Goal: Task Accomplishment & Management: Use online tool/utility

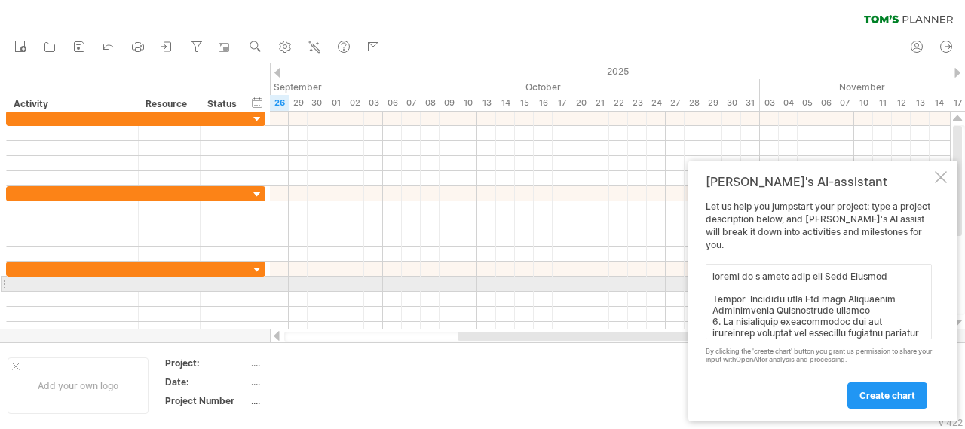
click at [886, 280] on textarea at bounding box center [819, 301] width 226 height 75
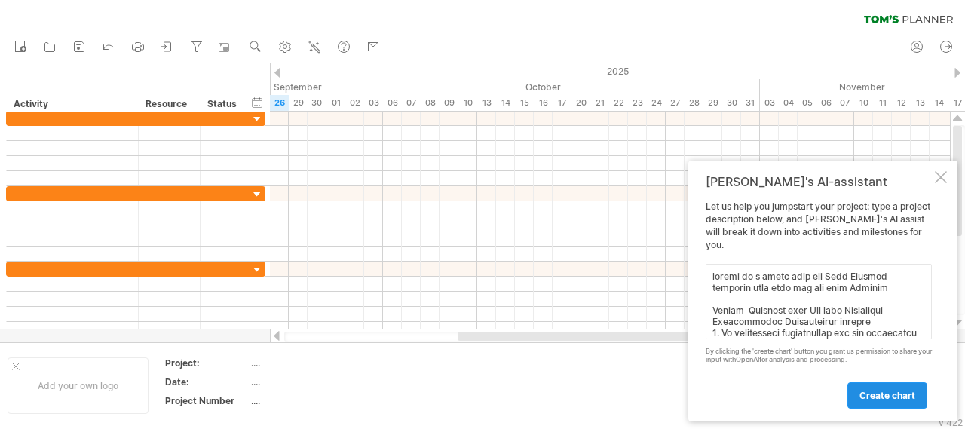
type textarea "create me a [PERSON_NAME] chat for Plan Actions starting date july and end date…"
click at [892, 394] on span "create chart" at bounding box center [888, 395] width 56 height 11
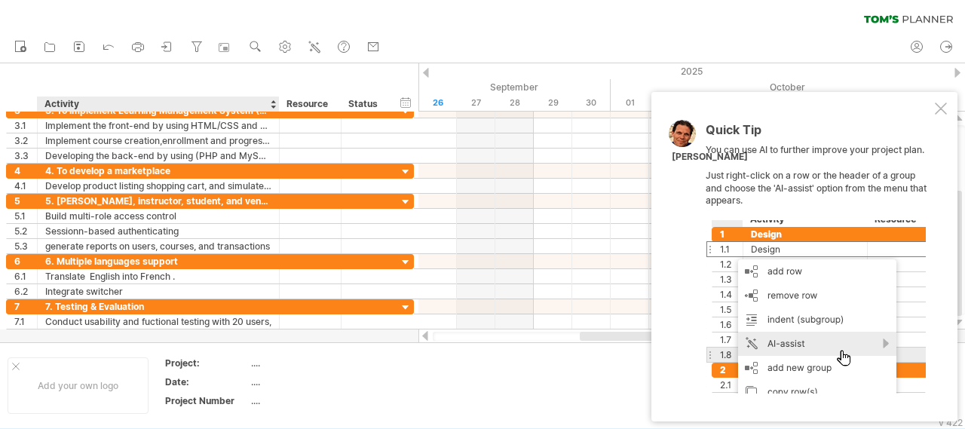
click at [256, 366] on div "...." at bounding box center [314, 363] width 127 height 13
type input "**********"
click at [274, 379] on div "...." at bounding box center [314, 382] width 127 height 13
type input "****"
click at [250, 379] on table "Project: TaaBia Skills and Market Date: july Project Number ...." at bounding box center [272, 385] width 217 height 58
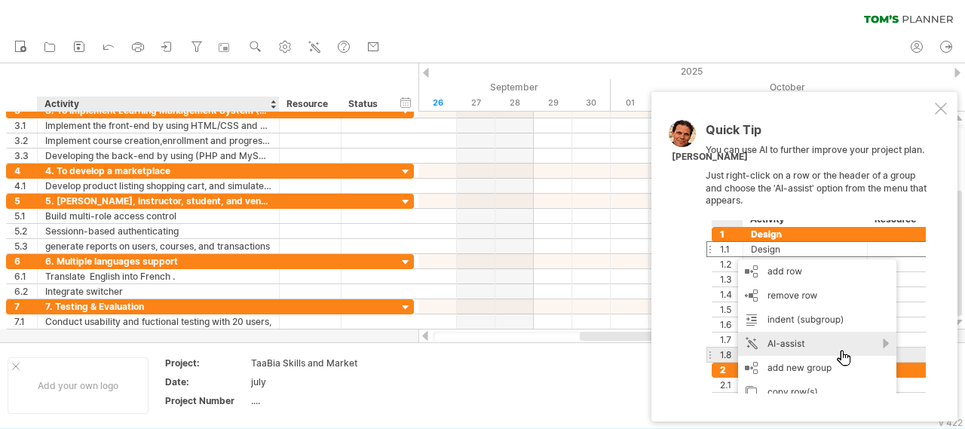
click at [261, 383] on div "july" at bounding box center [314, 382] width 127 height 13
type input "**********"
click at [288, 403] on div "...." at bounding box center [314, 400] width 127 height 13
click at [942, 109] on div at bounding box center [941, 109] width 12 height 12
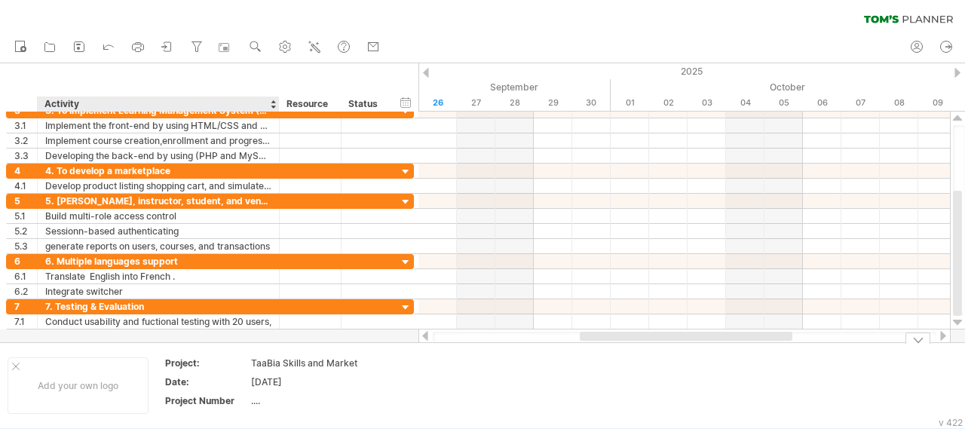
click at [265, 403] on div "...." at bounding box center [314, 400] width 127 height 13
type input "***"
click at [333, 405] on input "***" at bounding box center [311, 400] width 121 height 13
click at [18, 363] on div at bounding box center [16, 367] width 8 height 8
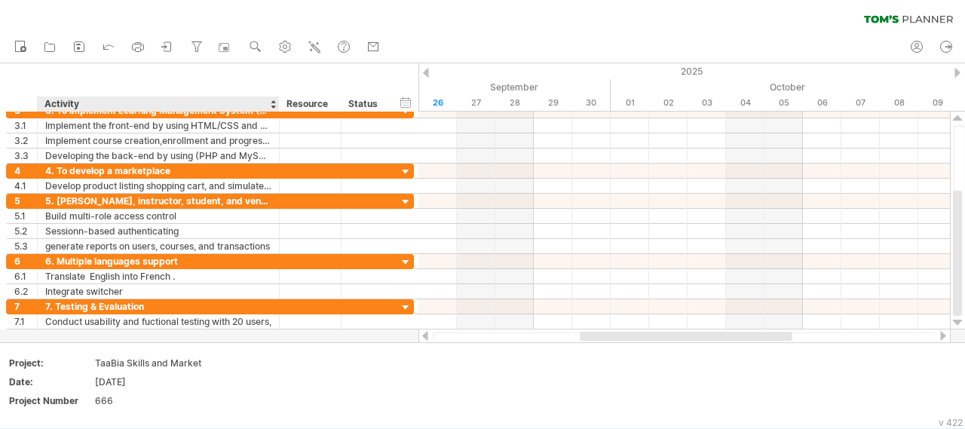
click at [276, 107] on div at bounding box center [278, 104] width 5 height 15
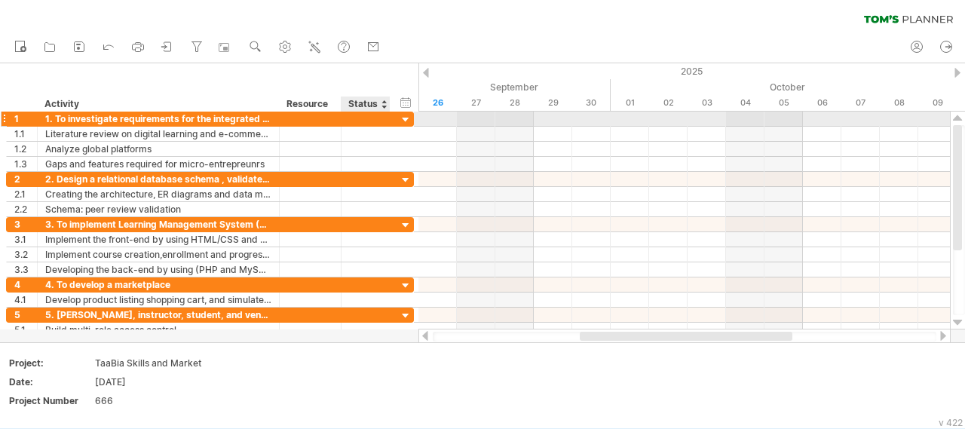
click at [409, 122] on div at bounding box center [406, 120] width 14 height 14
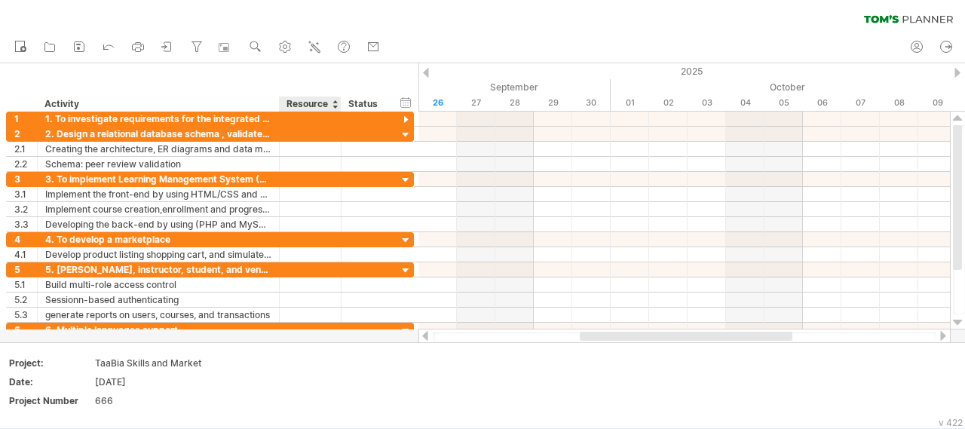
click at [304, 104] on div "Resource" at bounding box center [310, 104] width 46 height 15
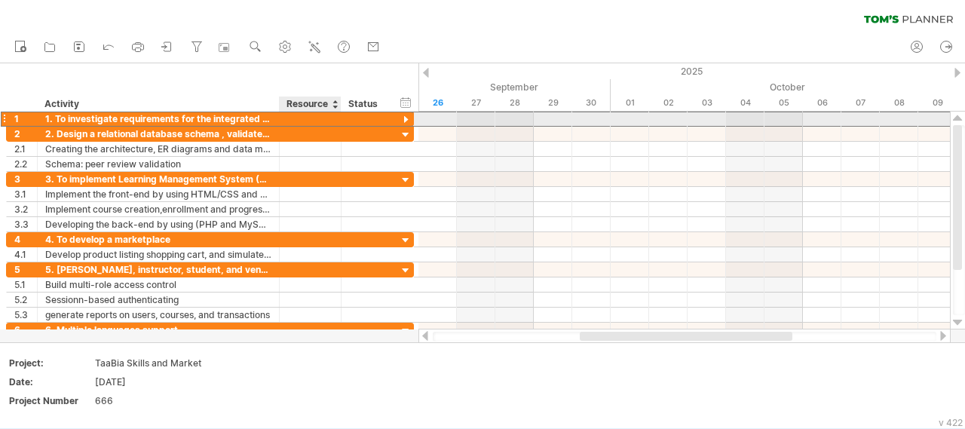
click at [295, 118] on div at bounding box center [310, 119] width 46 height 14
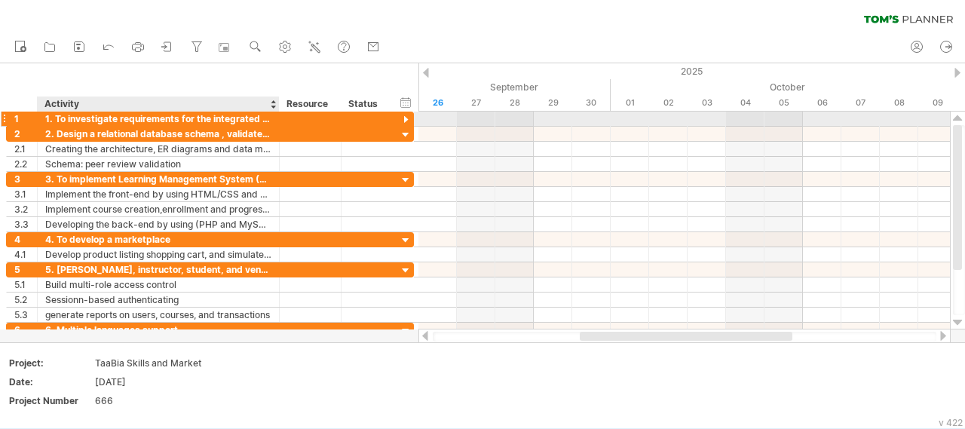
click at [278, 118] on div at bounding box center [278, 119] width 8 height 15
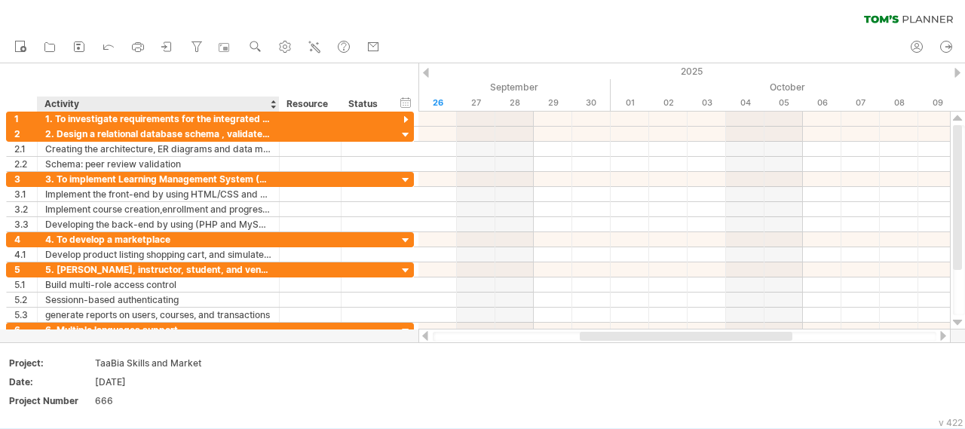
click at [268, 106] on div "Activity" at bounding box center [157, 104] width 226 height 15
click at [272, 106] on div at bounding box center [273, 104] width 6 height 15
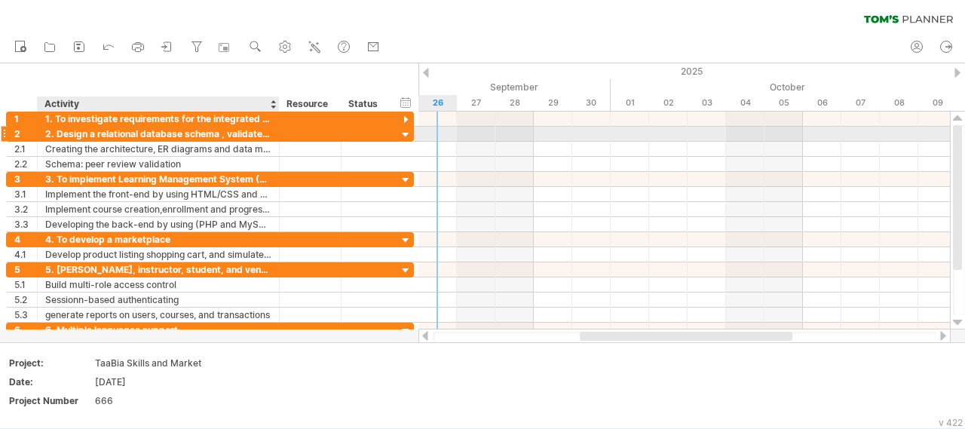
click at [431, 135] on div at bounding box center [685, 134] width 532 height 15
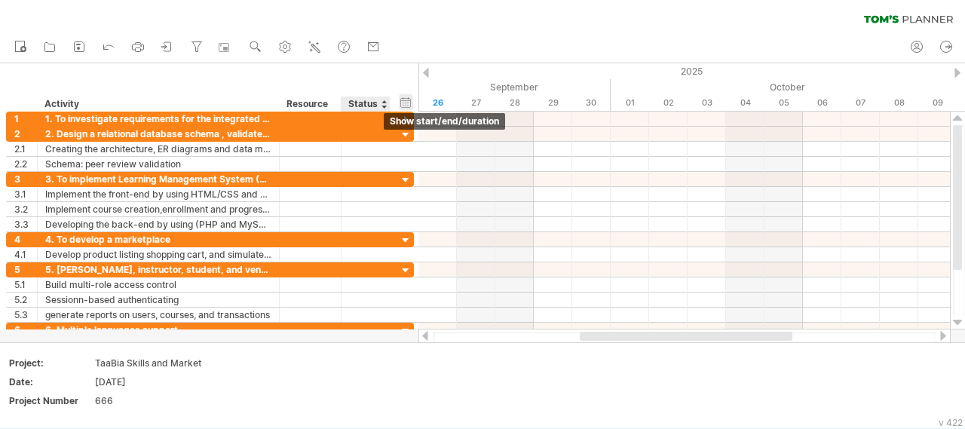
click at [405, 106] on div "hide start/end/duration show start/end/duration" at bounding box center [406, 102] width 14 height 16
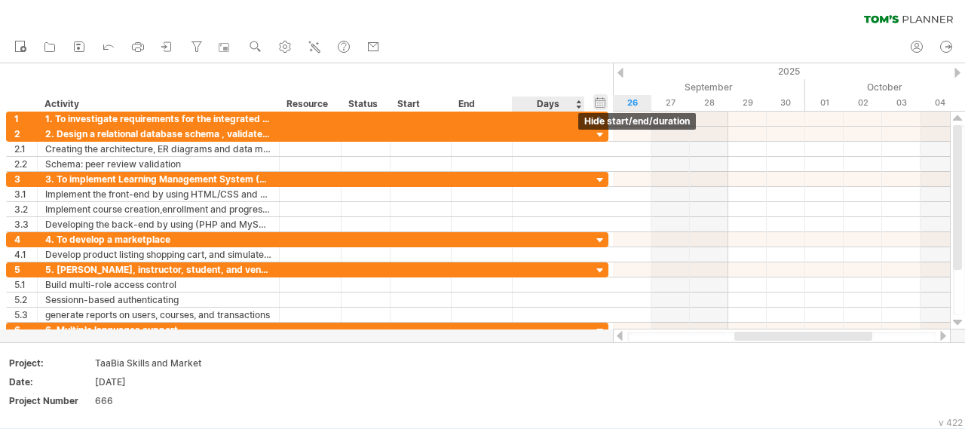
click at [605, 103] on div "hide start/end/duration show start/end/duration" at bounding box center [600, 102] width 14 height 16
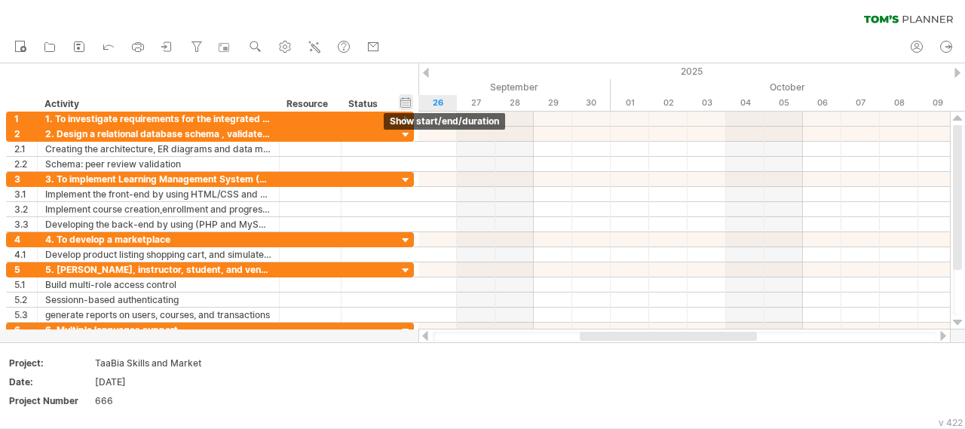
click at [406, 101] on div "hide start/end/duration show start/end/duration" at bounding box center [406, 102] width 14 height 16
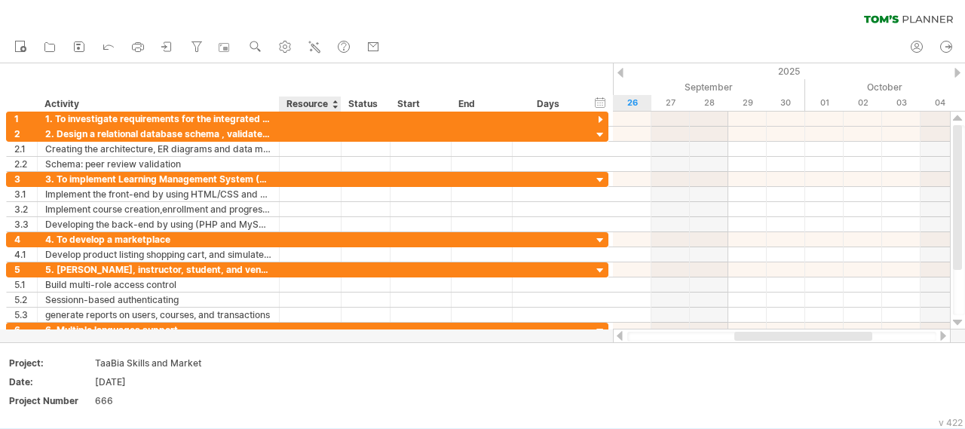
click at [324, 107] on div "Resource" at bounding box center [310, 104] width 46 height 15
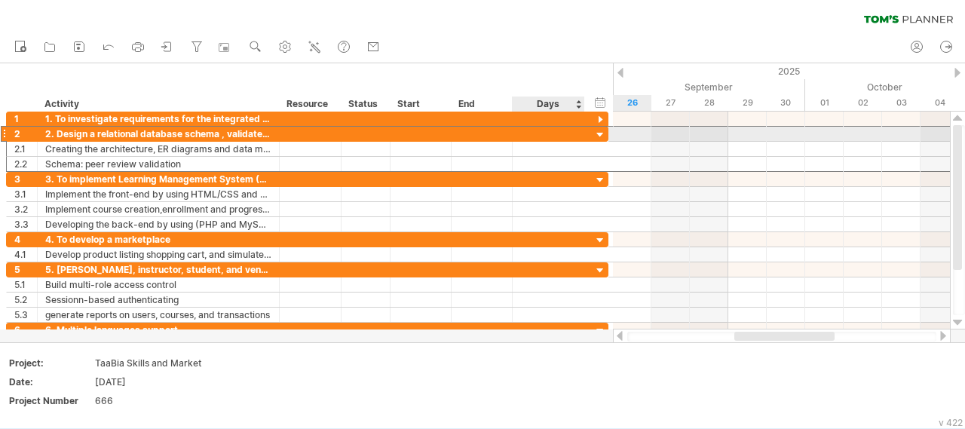
click at [554, 135] on div at bounding box center [548, 134] width 57 height 14
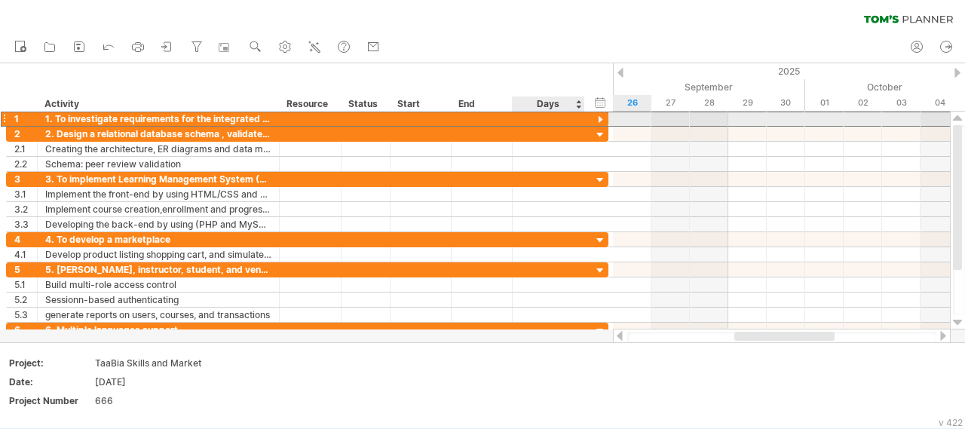
click at [574, 123] on div at bounding box center [548, 119] width 57 height 14
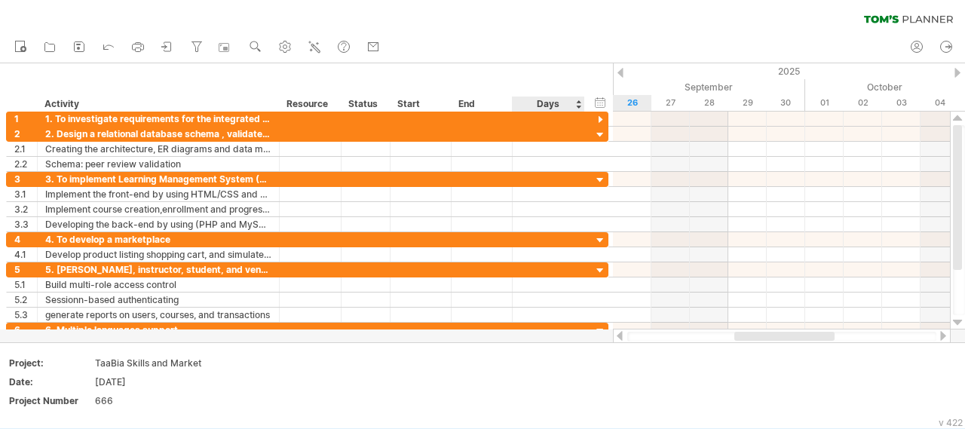
click at [580, 103] on div "Days" at bounding box center [548, 104] width 72 height 15
click at [540, 103] on div "Days" at bounding box center [548, 104] width 72 height 15
click at [305, 100] on div "Resource" at bounding box center [310, 104] width 46 height 15
click at [333, 106] on div at bounding box center [335, 104] width 6 height 15
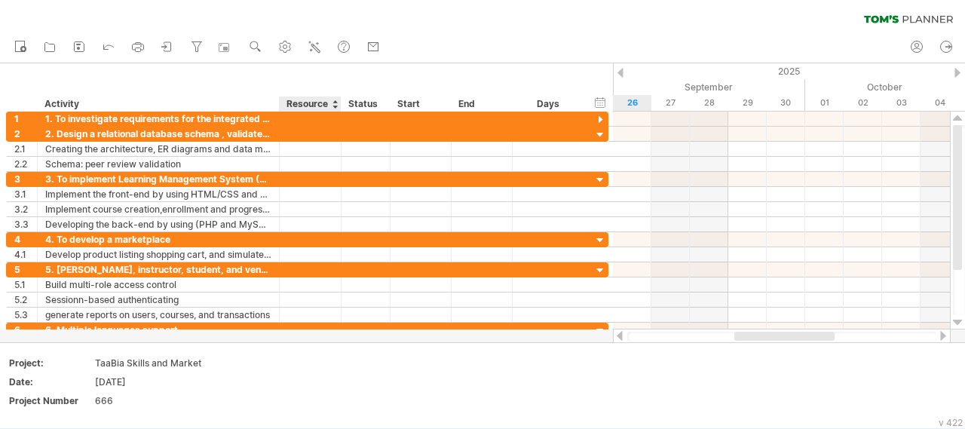
click at [376, 106] on div "Status" at bounding box center [364, 104] width 33 height 15
click at [446, 105] on div at bounding box center [445, 104] width 6 height 15
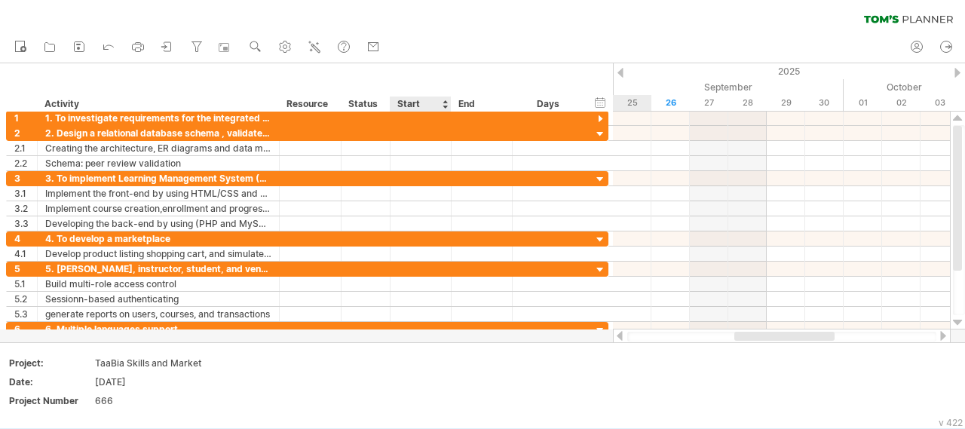
click at [446, 105] on div at bounding box center [445, 104] width 6 height 15
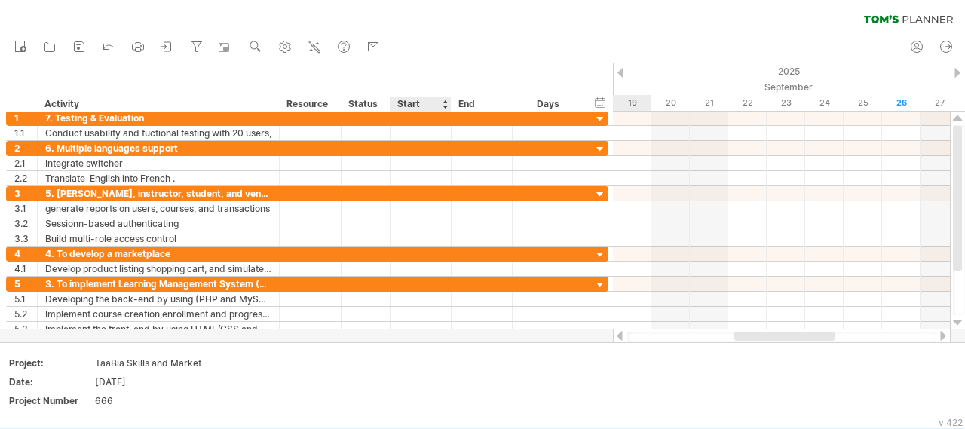
click at [446, 105] on div at bounding box center [445, 104] width 6 height 15
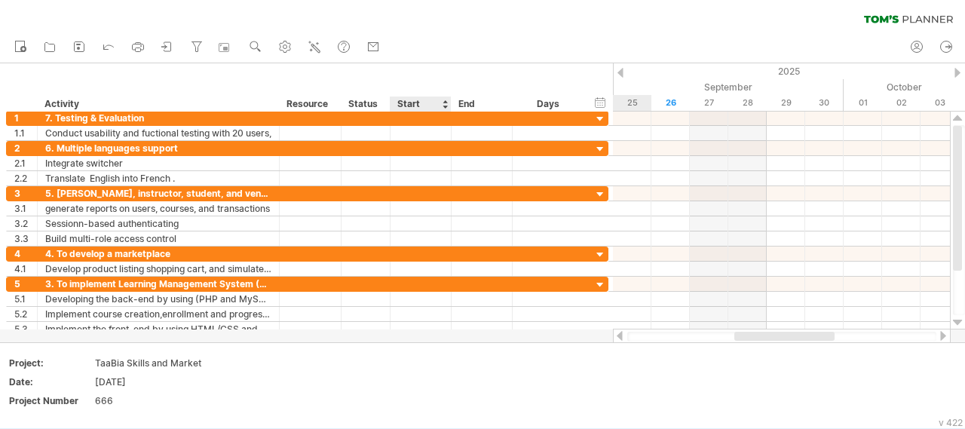
click at [446, 105] on div at bounding box center [445, 104] width 6 height 15
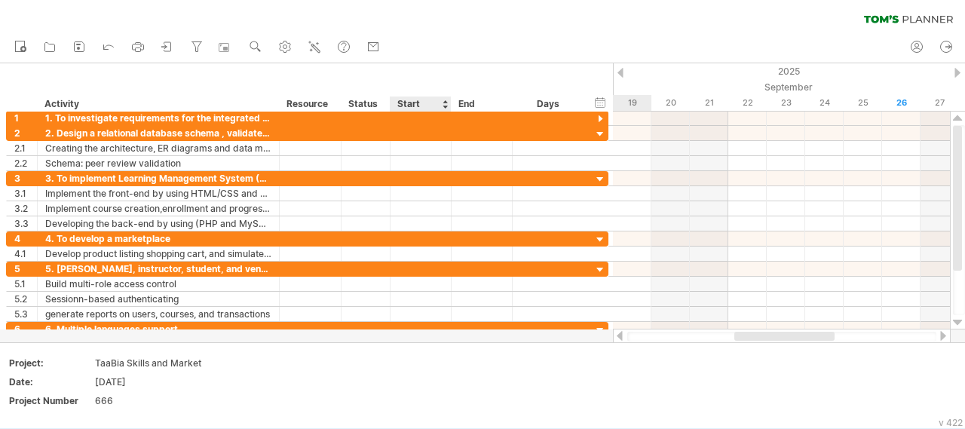
click at [446, 105] on div at bounding box center [445, 104] width 6 height 15
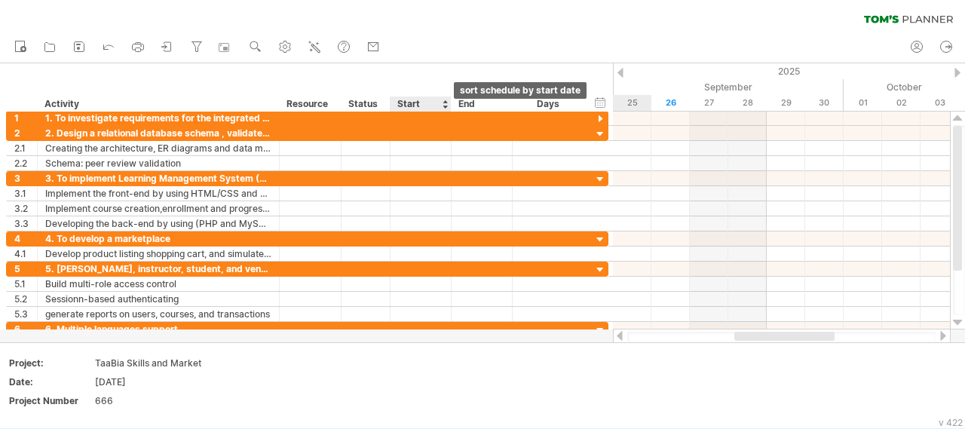
click at [446, 103] on div at bounding box center [445, 104] width 6 height 15
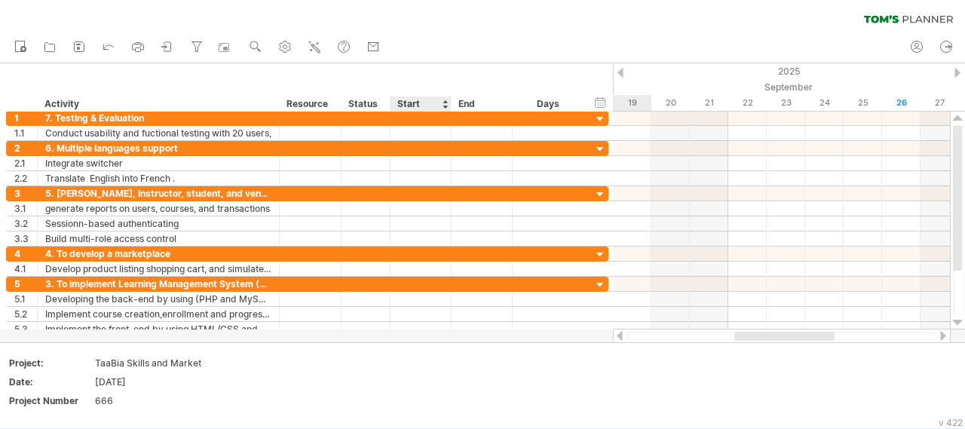
click at [446, 103] on div at bounding box center [445, 104] width 6 height 15
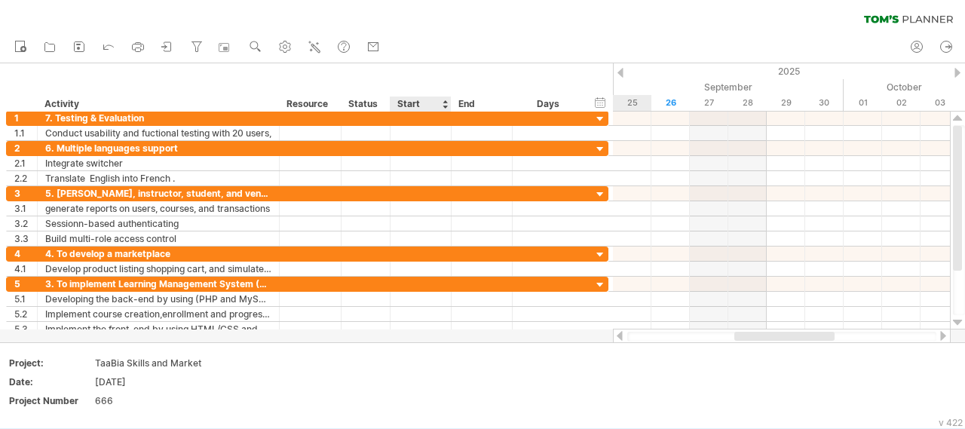
click at [446, 103] on div at bounding box center [445, 104] width 6 height 15
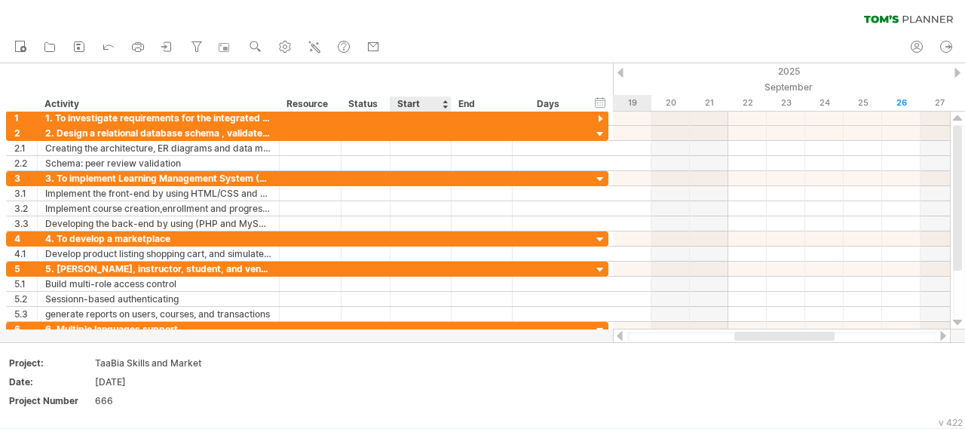
click at [446, 103] on div at bounding box center [445, 104] width 6 height 15
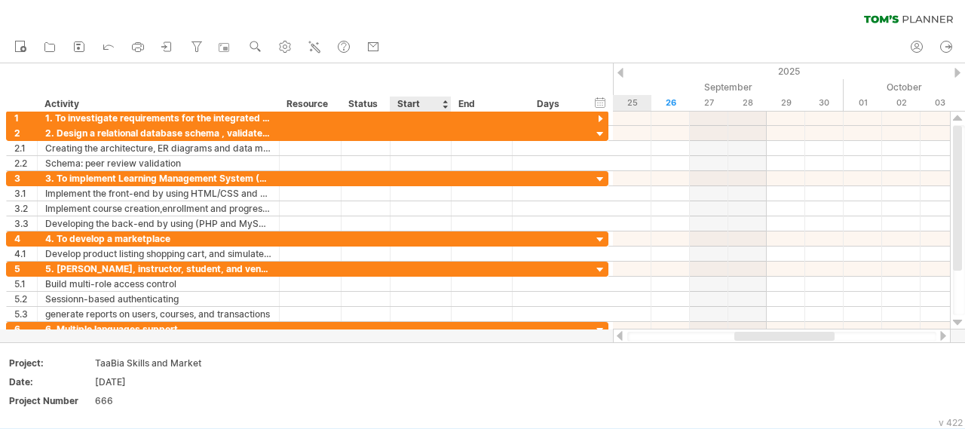
click at [446, 103] on div at bounding box center [445, 104] width 6 height 15
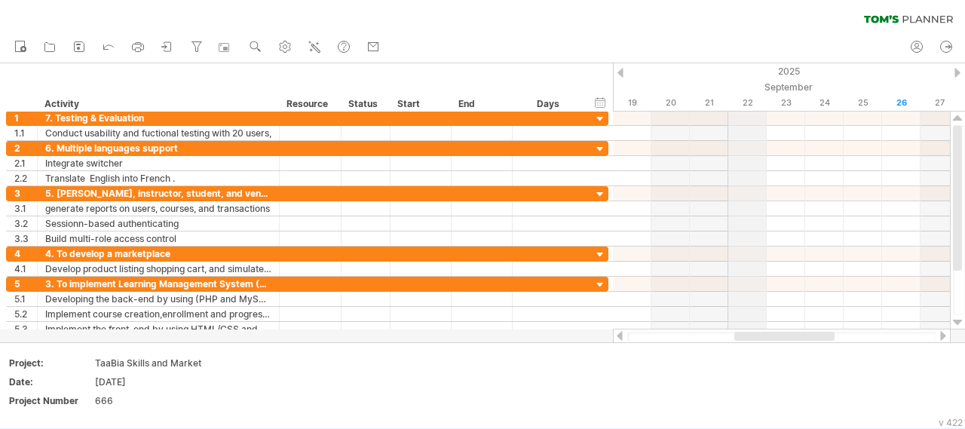
click at [754, 93] on div "September" at bounding box center [498, 87] width 1154 height 16
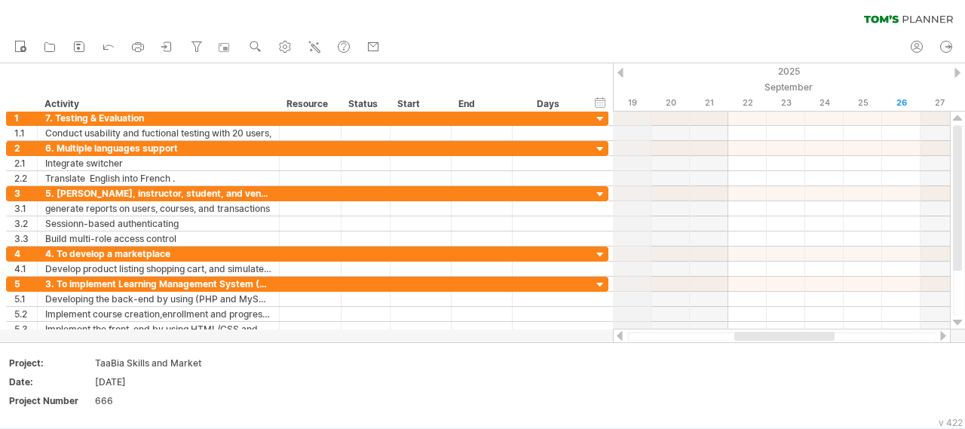
click at [624, 105] on div "19" at bounding box center [632, 103] width 38 height 16
click at [635, 105] on div "19" at bounding box center [632, 103] width 38 height 16
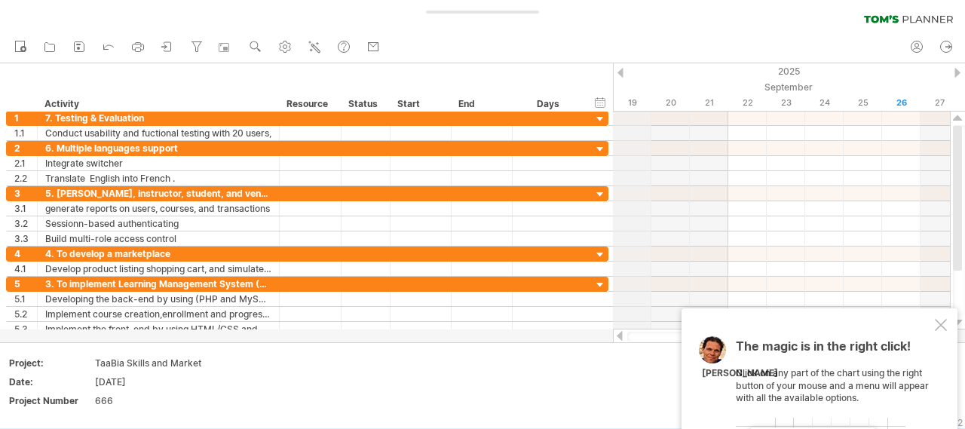
click at [635, 105] on div "19" at bounding box center [632, 103] width 38 height 16
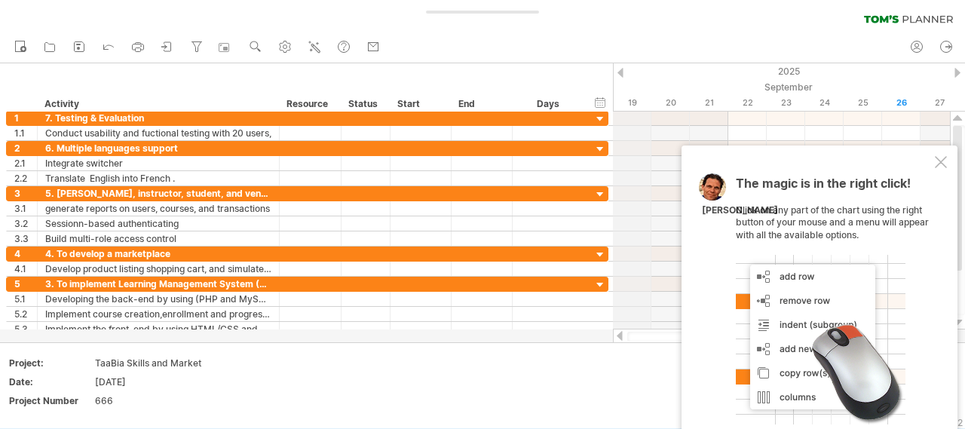
click at [635, 105] on div "19" at bounding box center [632, 103] width 38 height 16
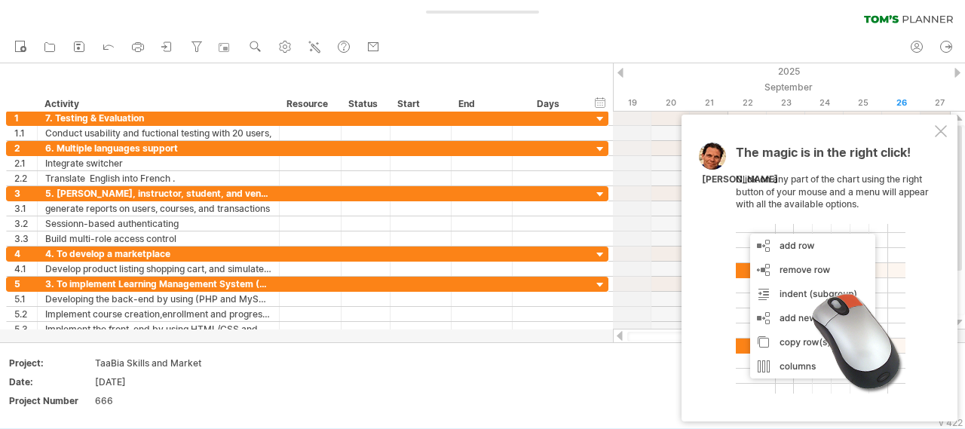
click at [635, 105] on div "19" at bounding box center [632, 103] width 38 height 16
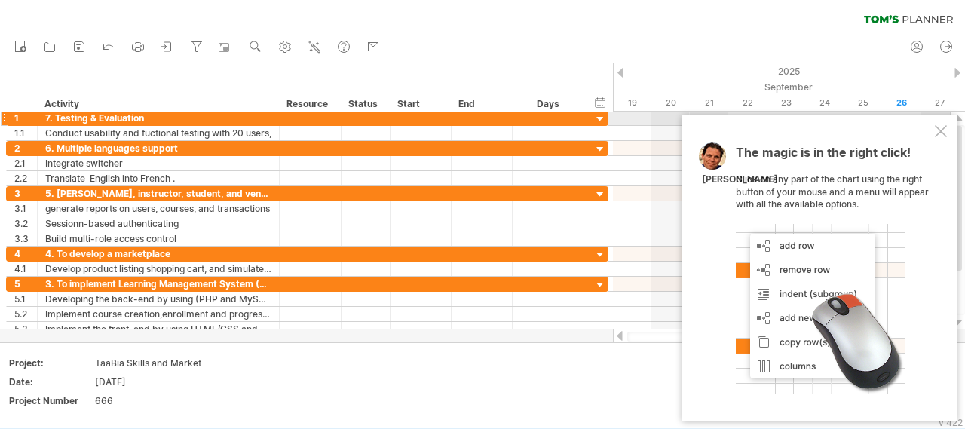
click at [700, 124] on div "The magic is in the right click! Click on any part of the chart using the right…" at bounding box center [820, 268] width 276 height 307
click at [685, 115] on div "The magic is in the right click! Click on any part of the chart using the right…" at bounding box center [820, 268] width 276 height 307
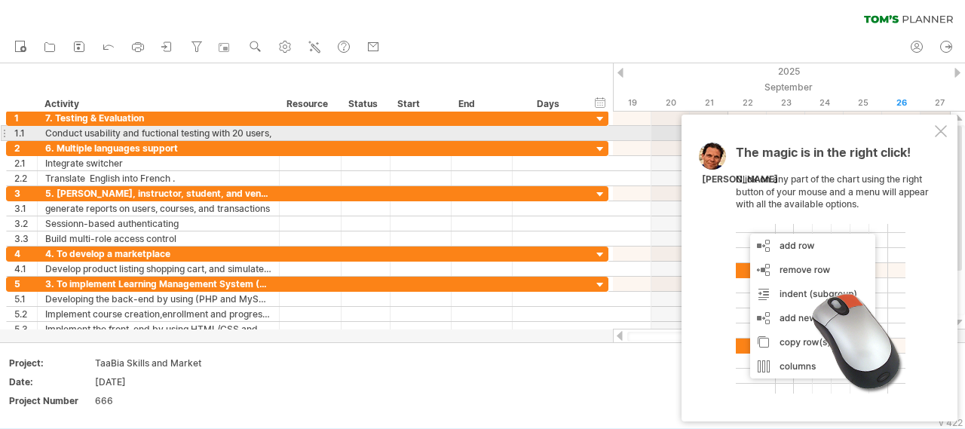
click at [758, 127] on div "The magic is in the right click! Click on any part of the chart using the right…" at bounding box center [820, 268] width 276 height 307
click at [755, 127] on div "The magic is in the right click! Click on any part of the chart using the right…" at bounding box center [820, 268] width 276 height 307
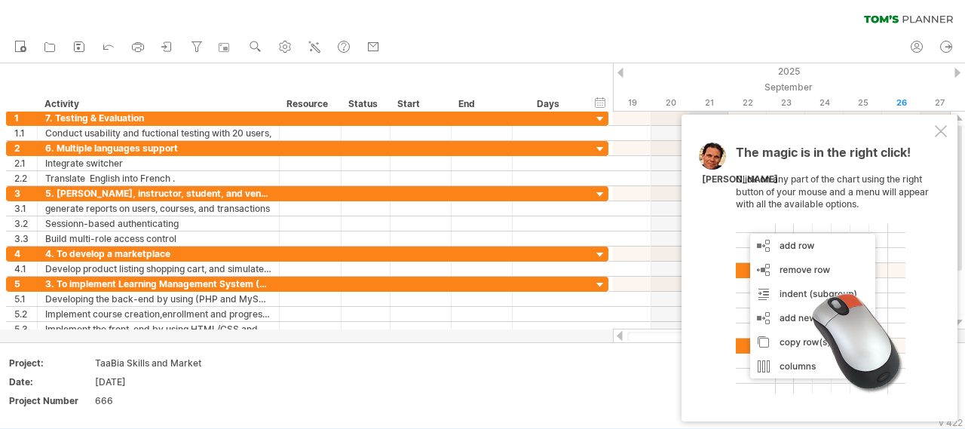
click at [716, 97] on div "21" at bounding box center [709, 103] width 38 height 16
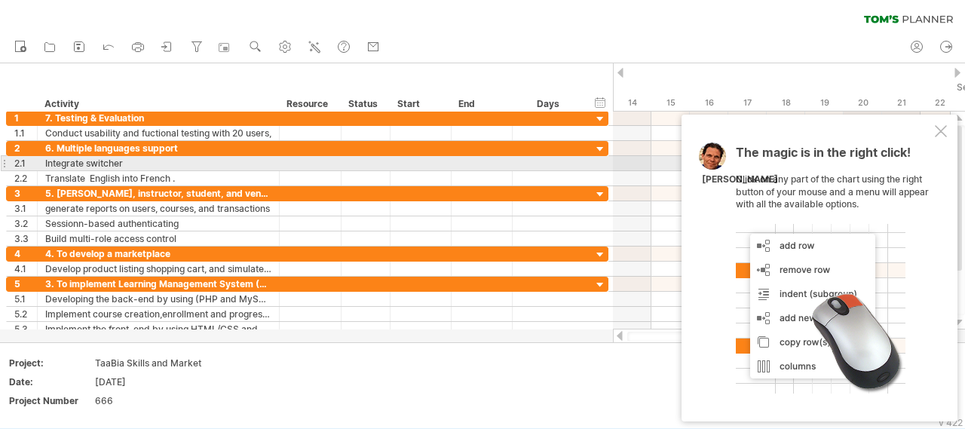
drag, startPoint x: 716, startPoint y: 97, endPoint x: 917, endPoint y: 161, distance: 211.3
click at [917, 161] on div "Trying to reach [DOMAIN_NAME] Connected again... 0% clear filter new 1" at bounding box center [482, 214] width 965 height 429
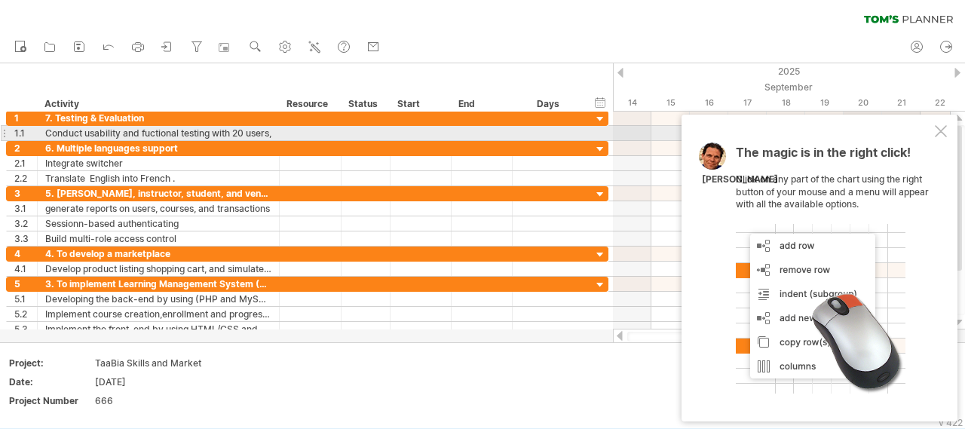
click at [946, 133] on div at bounding box center [941, 131] width 12 height 12
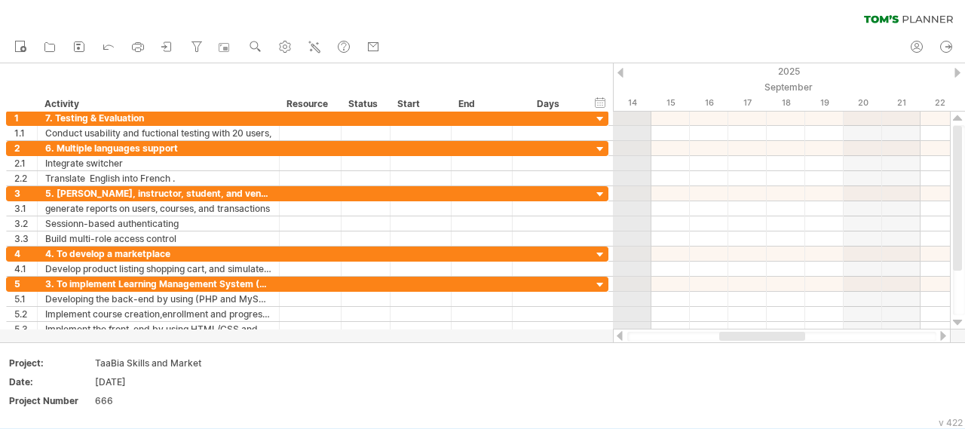
click at [623, 73] on div at bounding box center [621, 73] width 6 height 10
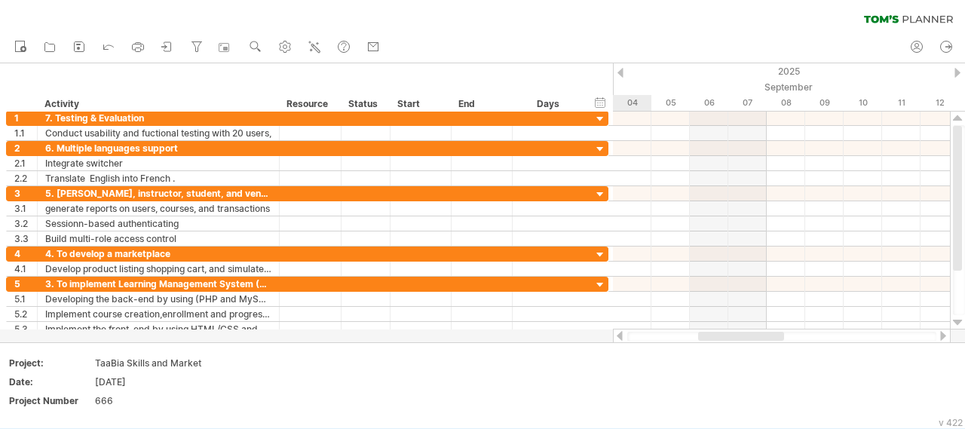
click at [623, 73] on div at bounding box center [621, 73] width 6 height 10
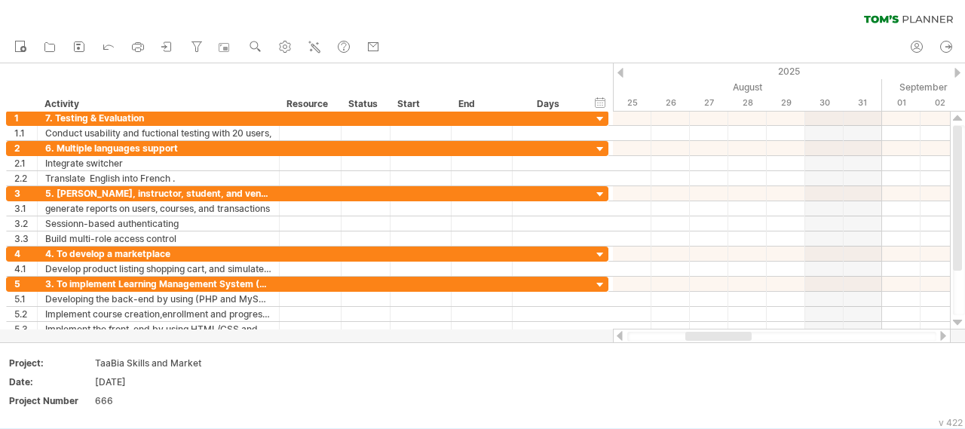
click at [622, 75] on div at bounding box center [621, 73] width 6 height 10
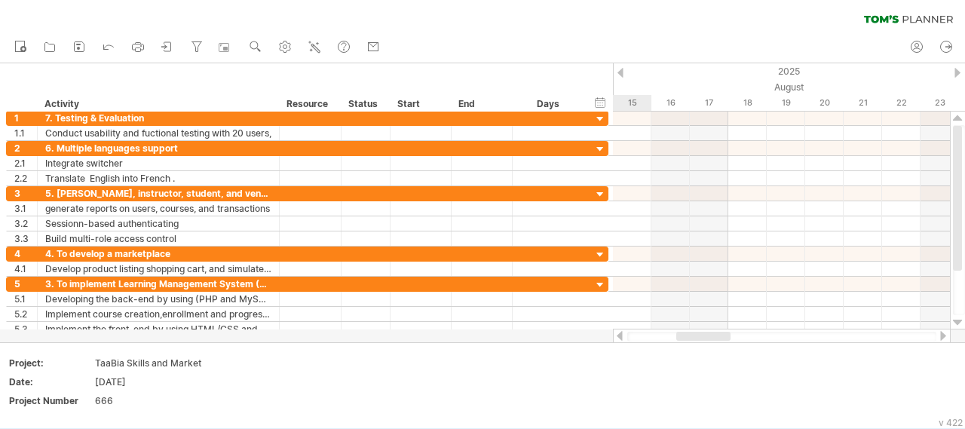
click at [622, 75] on div at bounding box center [621, 73] width 6 height 10
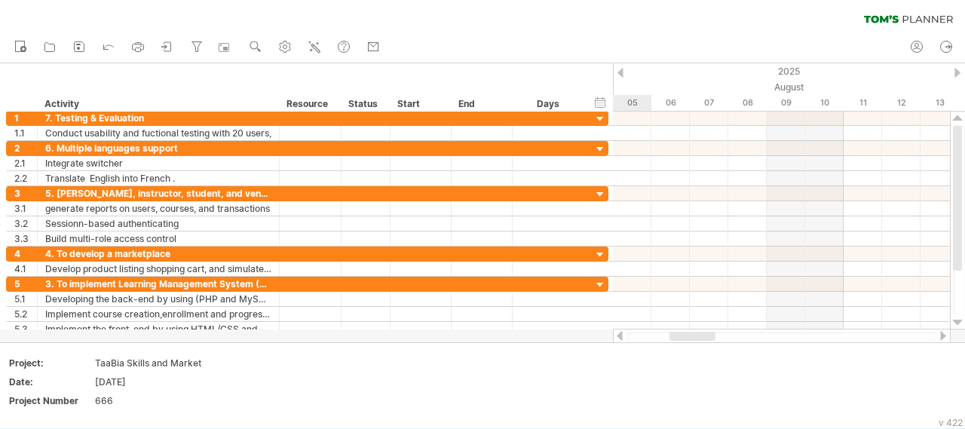
click at [622, 75] on div at bounding box center [621, 73] width 6 height 10
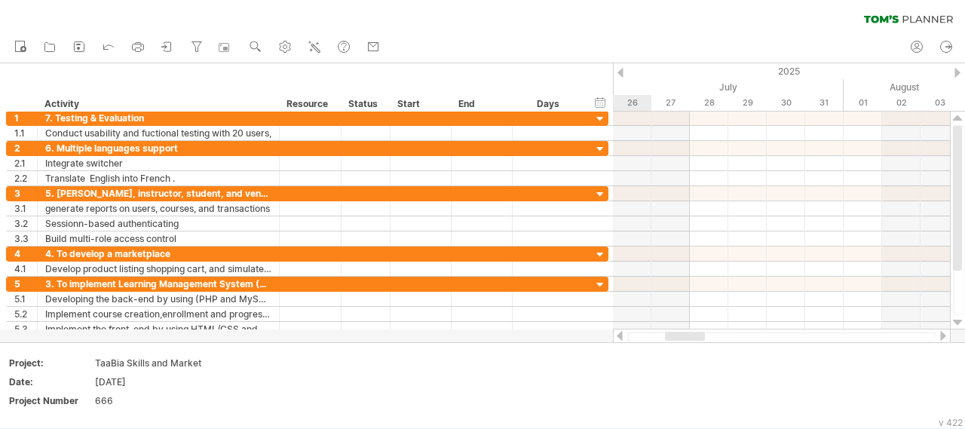
click at [622, 75] on div at bounding box center [621, 73] width 6 height 10
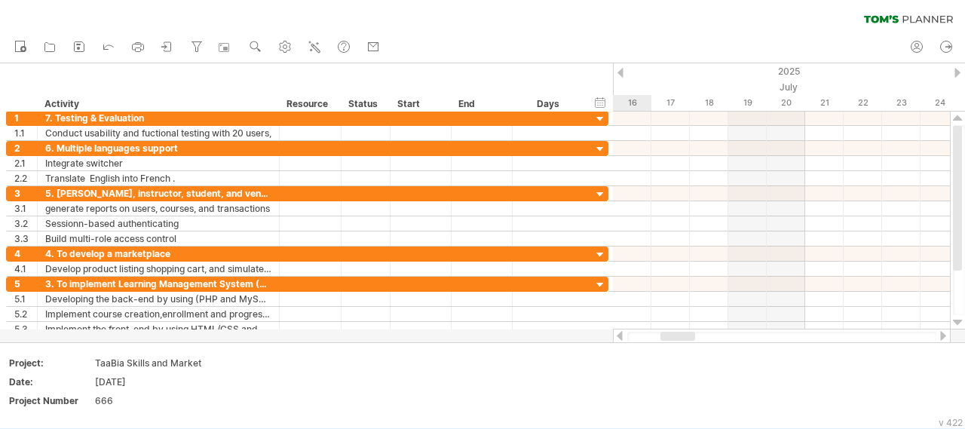
click at [622, 75] on div at bounding box center [621, 73] width 6 height 10
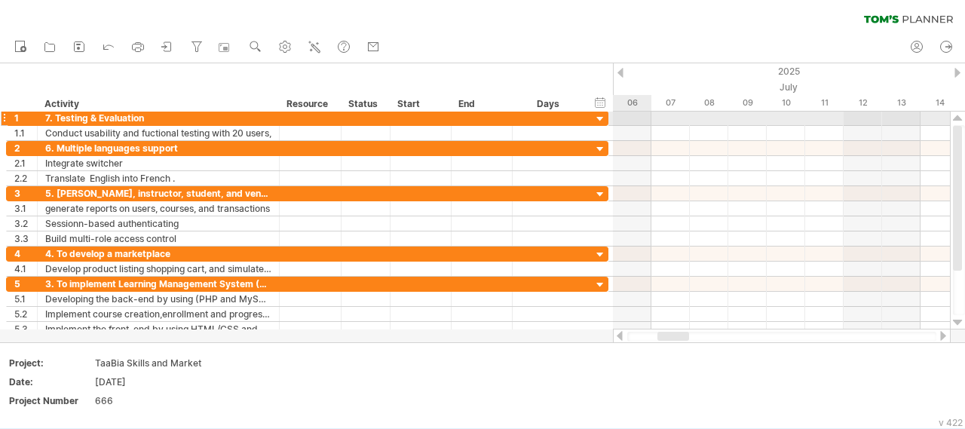
click at [644, 116] on div at bounding box center [781, 118] width 337 height 15
click at [643, 116] on div at bounding box center [781, 118] width 337 height 15
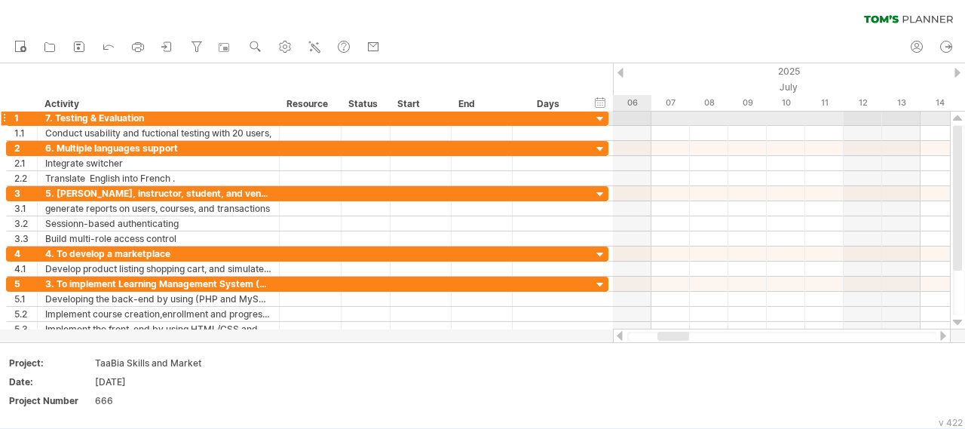
click at [643, 116] on div at bounding box center [781, 118] width 337 height 15
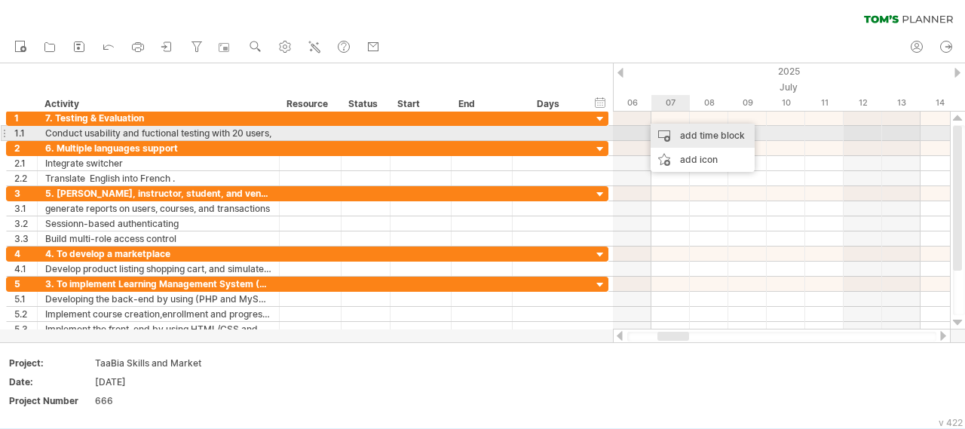
click at [696, 138] on div "add time block" at bounding box center [703, 136] width 104 height 24
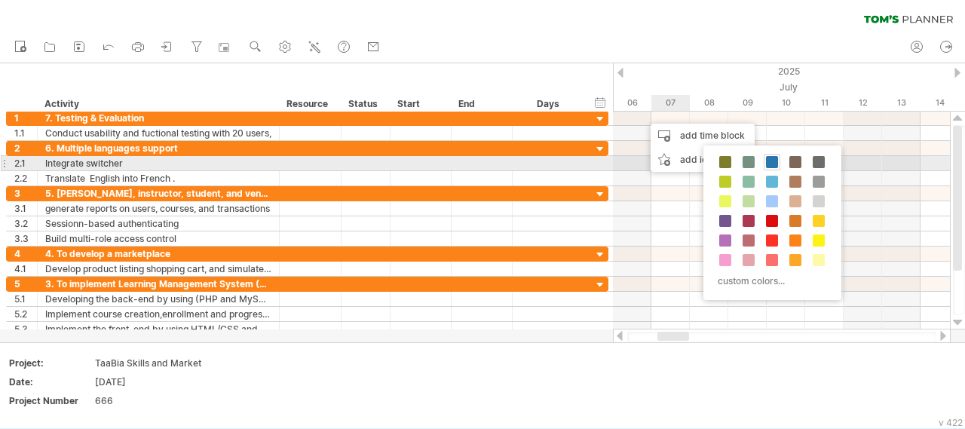
click at [773, 162] on span at bounding box center [772, 162] width 12 height 12
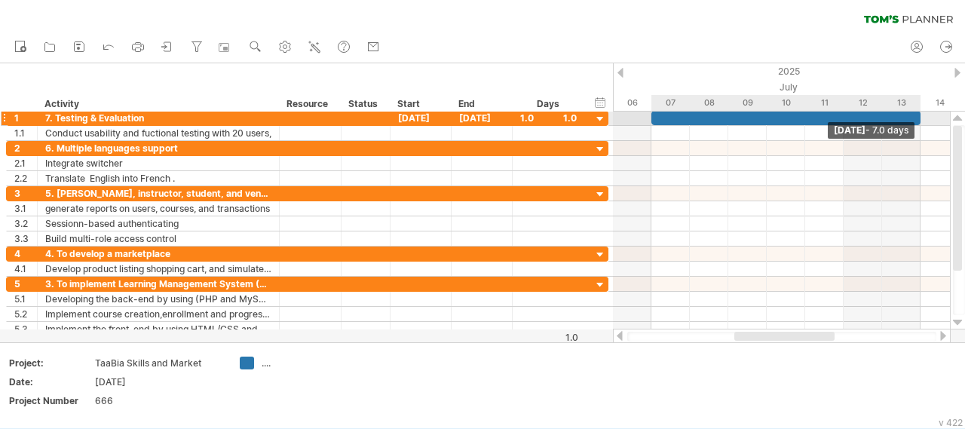
drag, startPoint x: 689, startPoint y: 115, endPoint x: 911, endPoint y: 121, distance: 221.8
click at [911, 121] on div "​" at bounding box center [786, 118] width 269 height 14
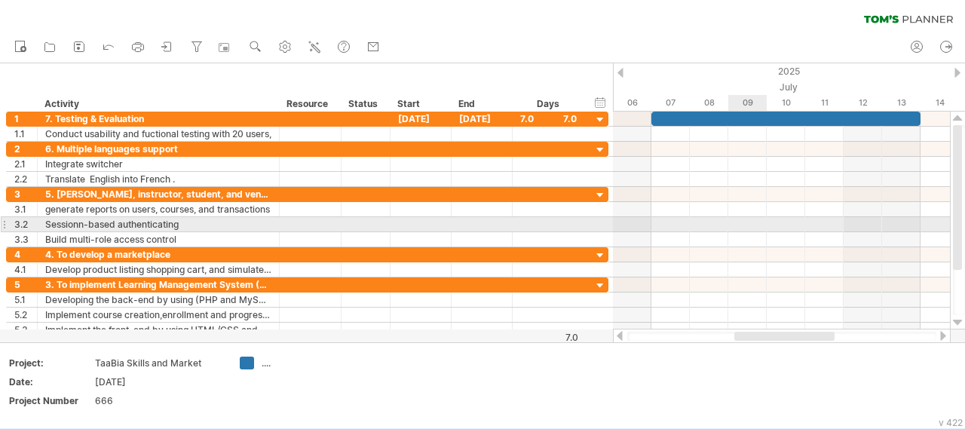
click at [763, 227] on div at bounding box center [781, 224] width 337 height 15
